Goal: Check status

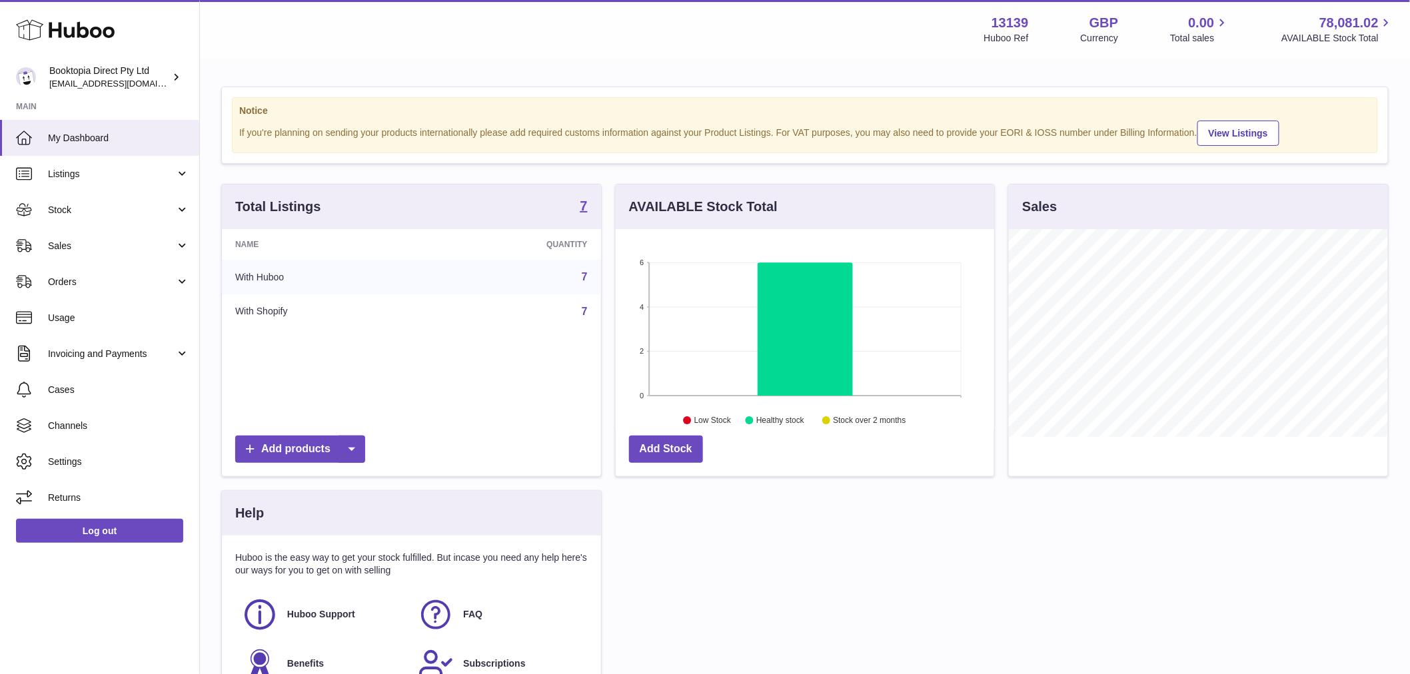
scroll to position [208, 378]
click at [96, 205] on span "Stock" at bounding box center [111, 210] width 127 height 13
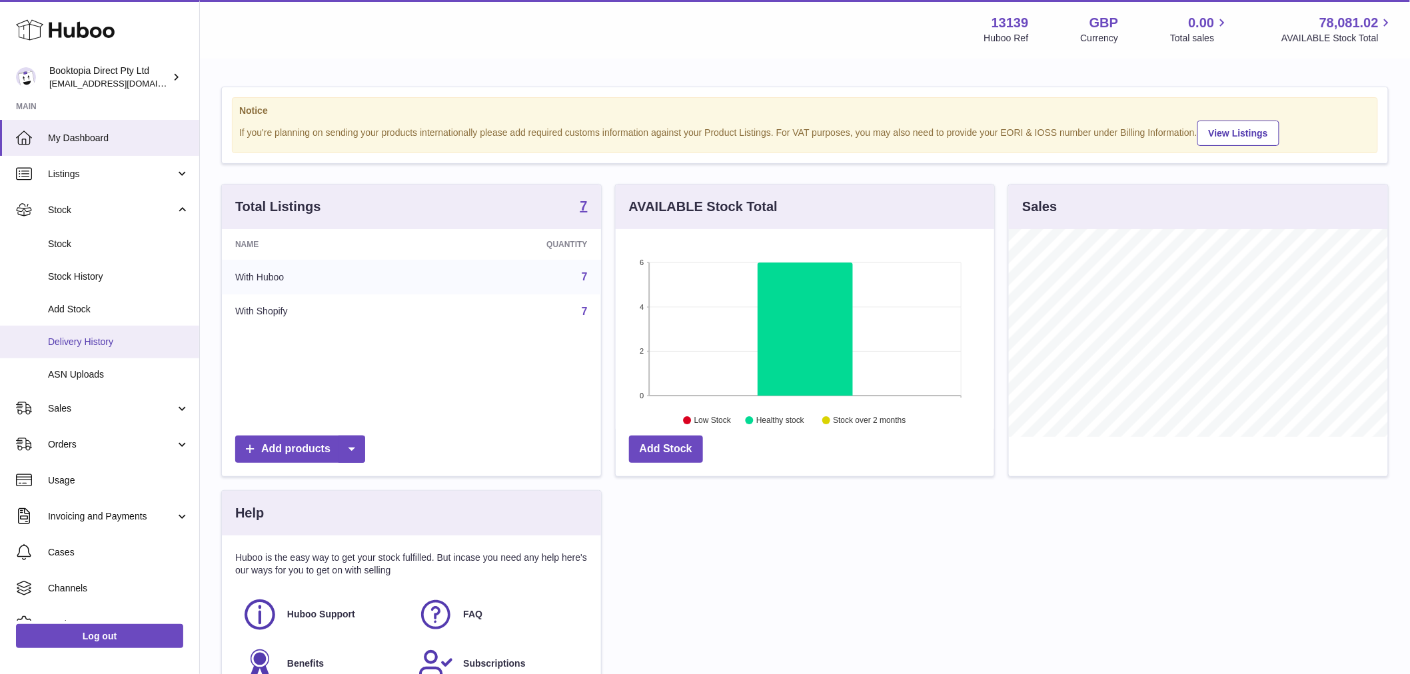
click at [109, 340] on span "Delivery History" at bounding box center [118, 342] width 141 height 13
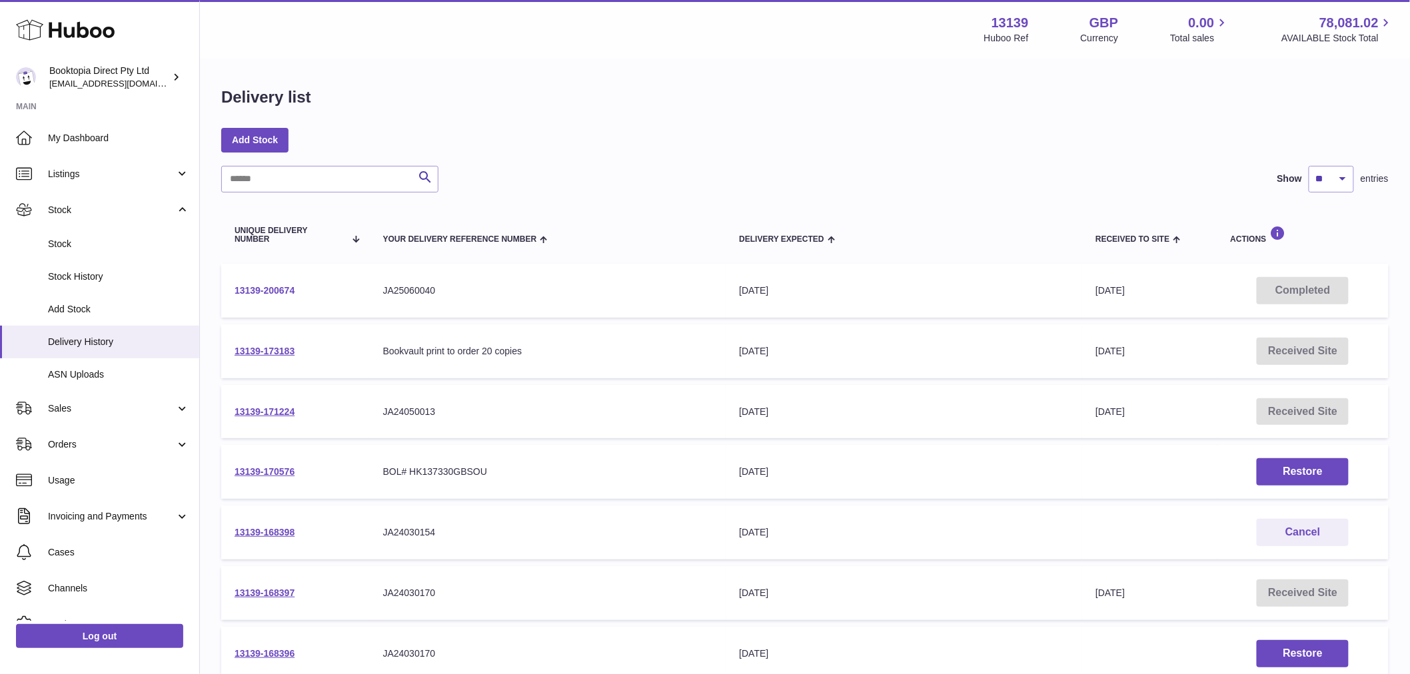
click at [286, 294] on link "13139-200674" at bounding box center [265, 290] width 60 height 11
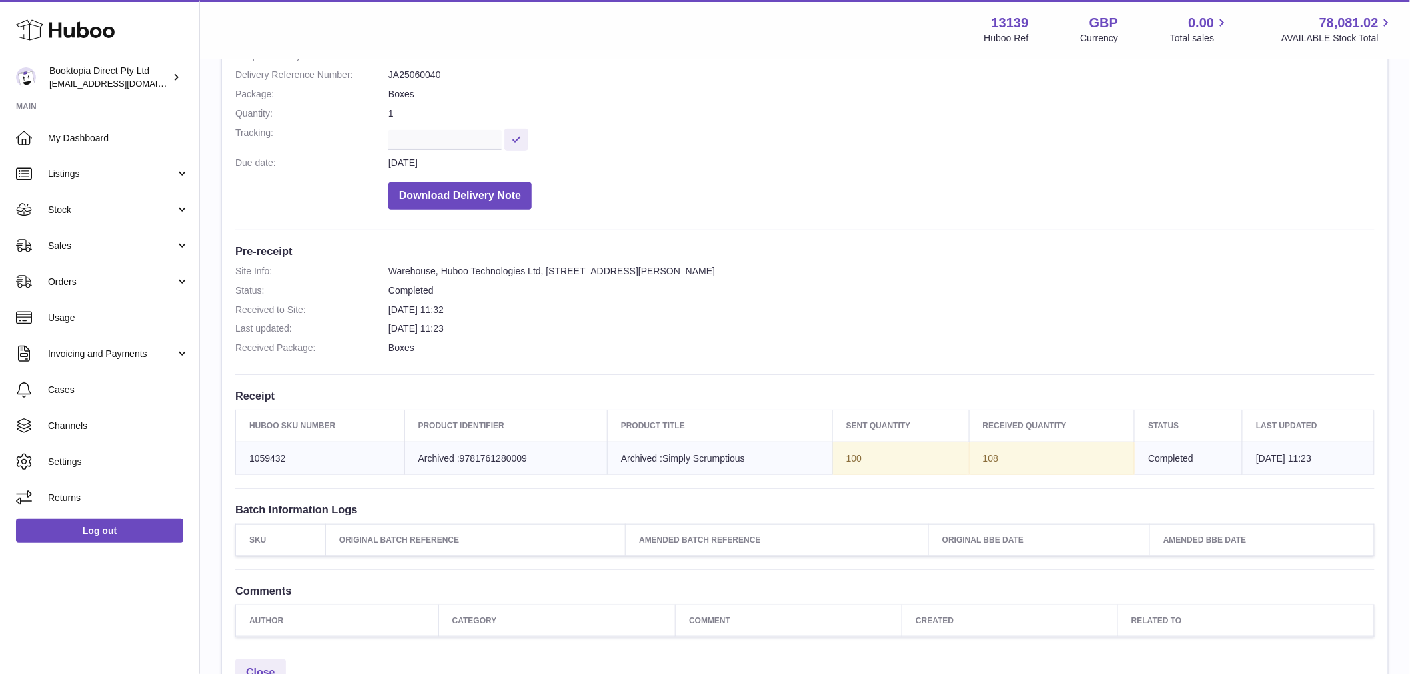
scroll to position [148, 0]
